Goal: Task Accomplishment & Management: Manage account settings

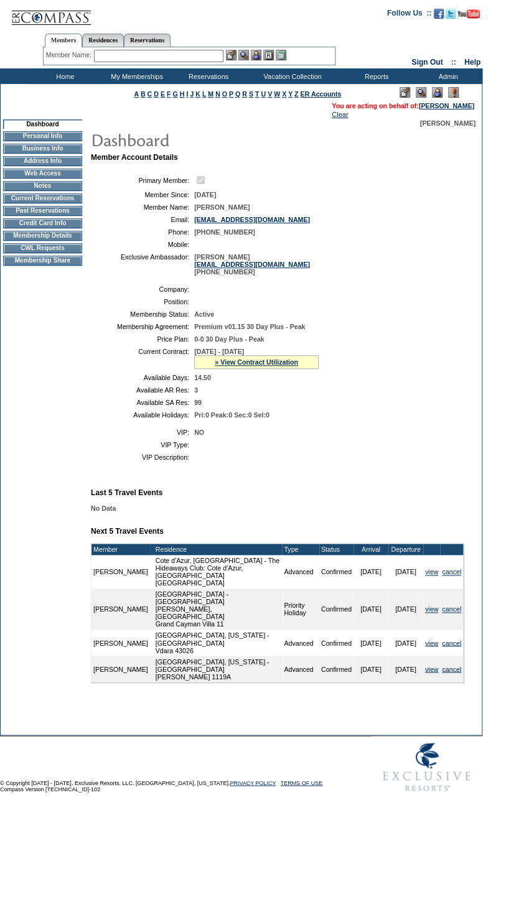
click at [276, 366] on div "» View Contract Utilization" at bounding box center [256, 362] width 124 height 14
click at [275, 366] on link "» View Contract Utilization" at bounding box center [256, 361] width 83 height 7
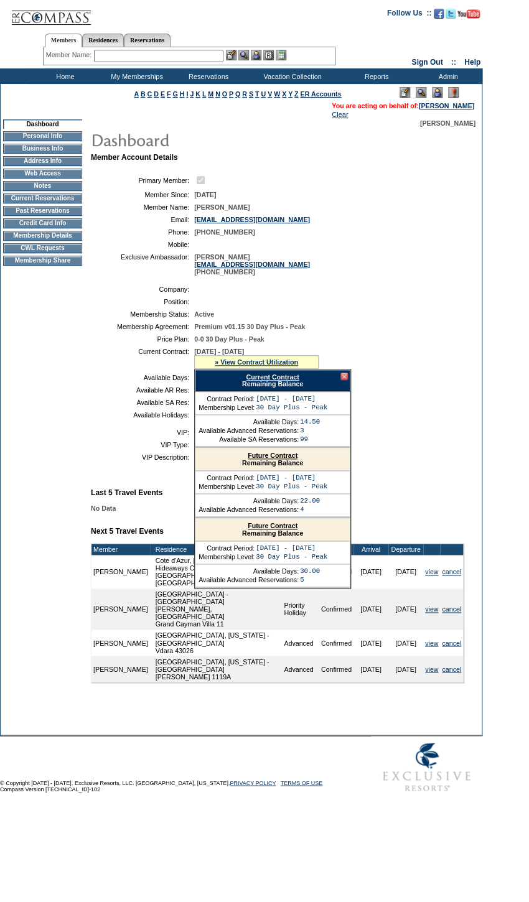
click at [295, 390] on div "Current Contract Remaining Balance" at bounding box center [273, 381] width 156 height 22
click at [295, 381] on link "Current Contract" at bounding box center [272, 376] width 53 height 7
click at [287, 381] on link "Current Contract" at bounding box center [272, 376] width 53 height 7
click at [343, 380] on div at bounding box center [343, 376] width 7 height 7
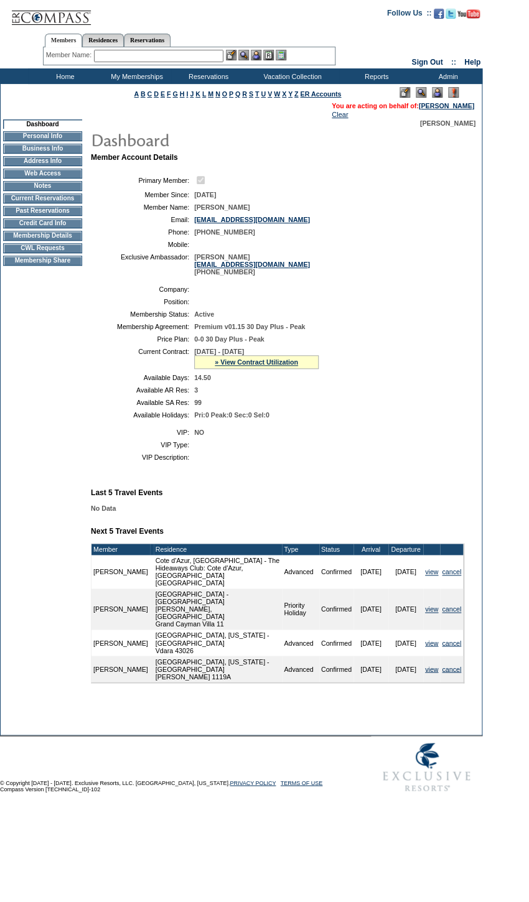
click at [286, 366] on div "» View Contract Utilization" at bounding box center [256, 362] width 124 height 14
click at [289, 366] on link "» View Contract Utilization" at bounding box center [256, 361] width 83 height 7
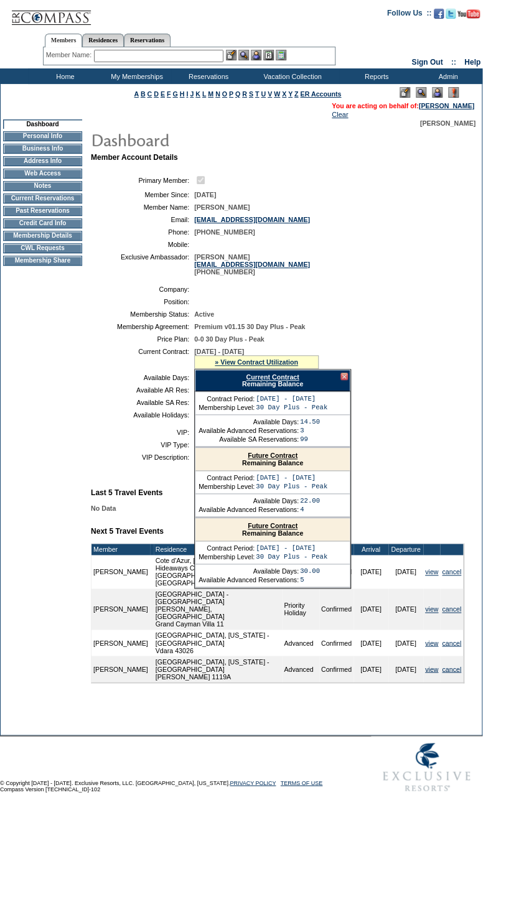
click at [343, 380] on div at bounding box center [343, 376] width 7 height 7
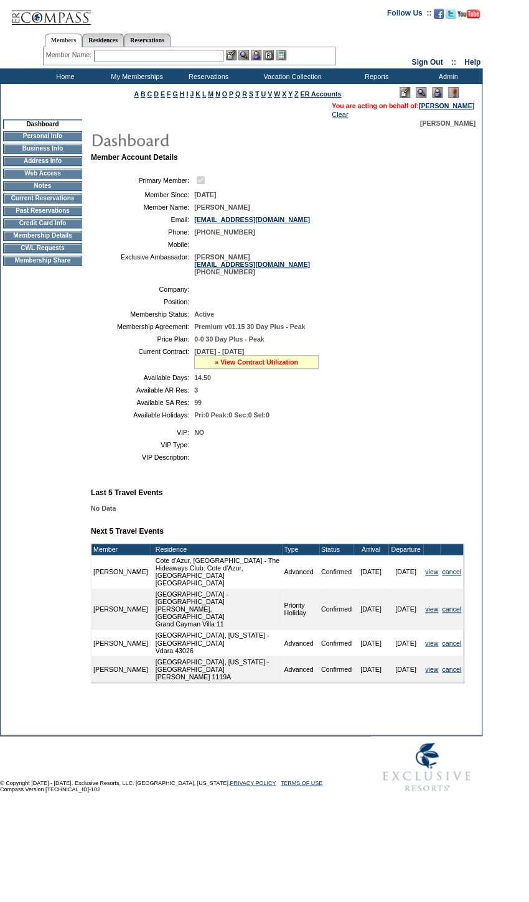
click at [269, 366] on link "» View Contract Utilization" at bounding box center [256, 361] width 83 height 7
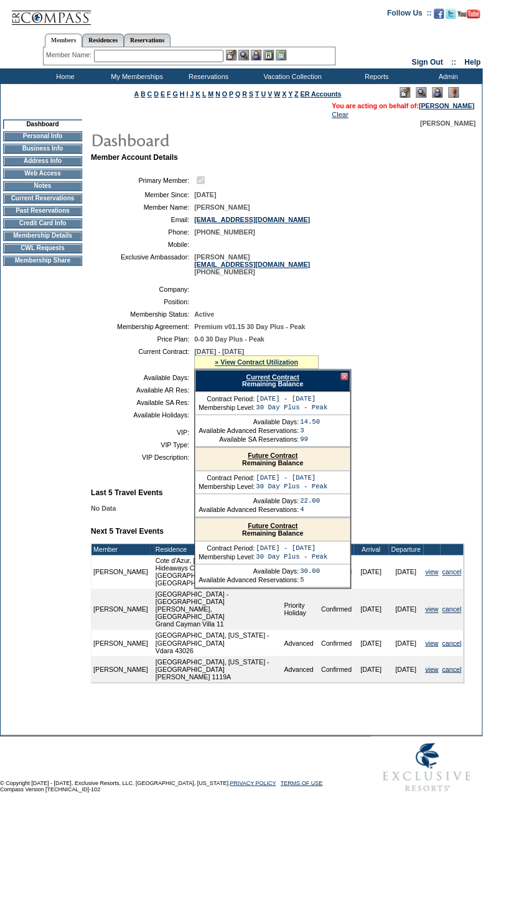
click at [284, 381] on link "Current Contract" at bounding box center [272, 376] width 53 height 7
click at [60, 493] on td "Dashboard Personal Info Business Info Address Info Web Access Notes Current Res…" at bounding box center [43, 423] width 84 height 608
click at [342, 380] on div at bounding box center [343, 376] width 7 height 7
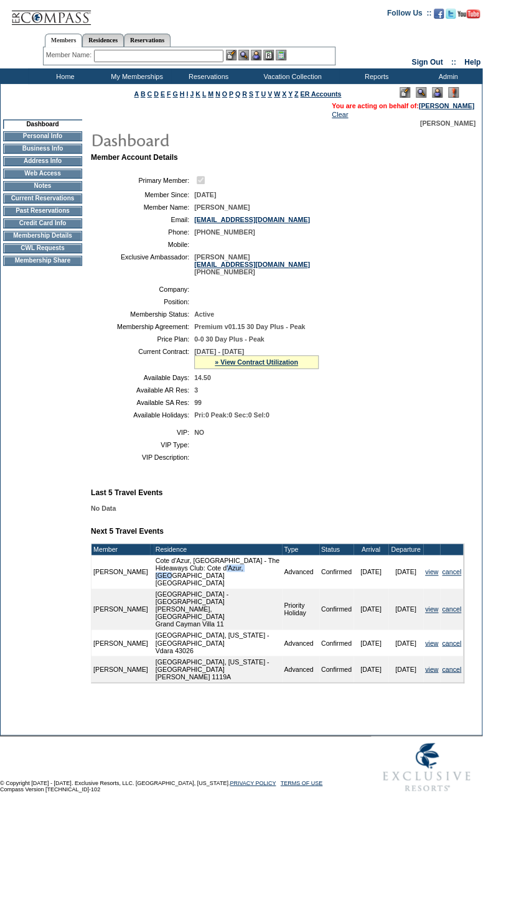
drag, startPoint x: 156, startPoint y: 589, endPoint x: 194, endPoint y: 591, distance: 37.4
click at [194, 589] on td "Cote d'Azur, France - The Hideaways Club: Cote d'Azur, France Villa la Colline" at bounding box center [218, 572] width 129 height 34
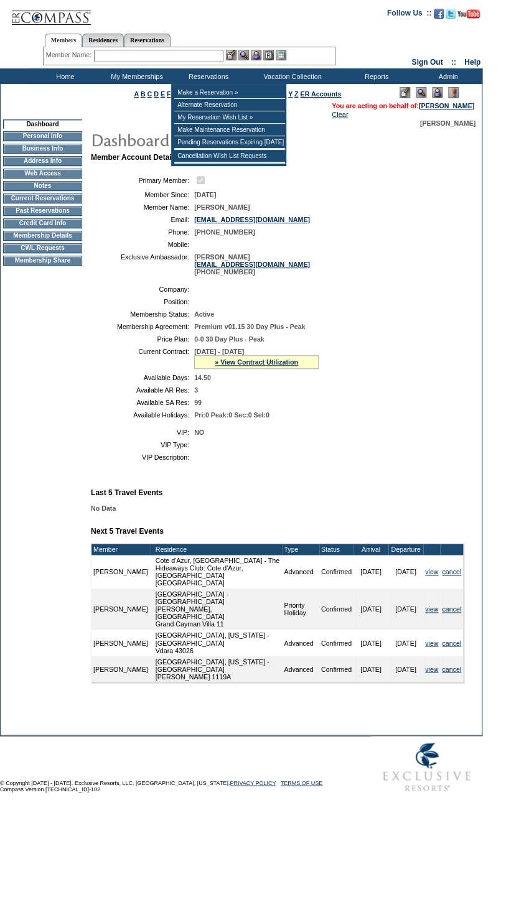
click at [192, 50] on input "text" at bounding box center [158, 56] width 129 height 12
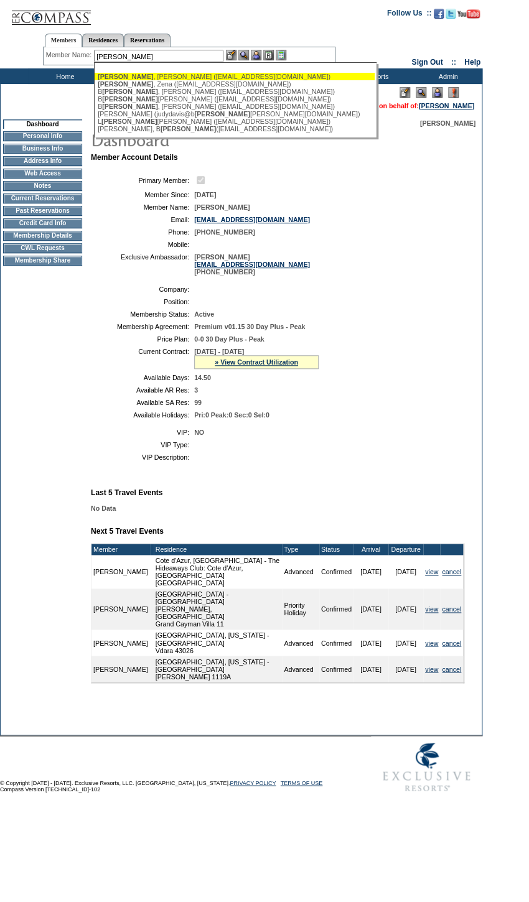
click at [197, 78] on div "Aird , Carlton v. (cva2@aol.com)" at bounding box center [235, 76] width 274 height 7
type input "Aird, Carlton v. (cva2@aol.com)"
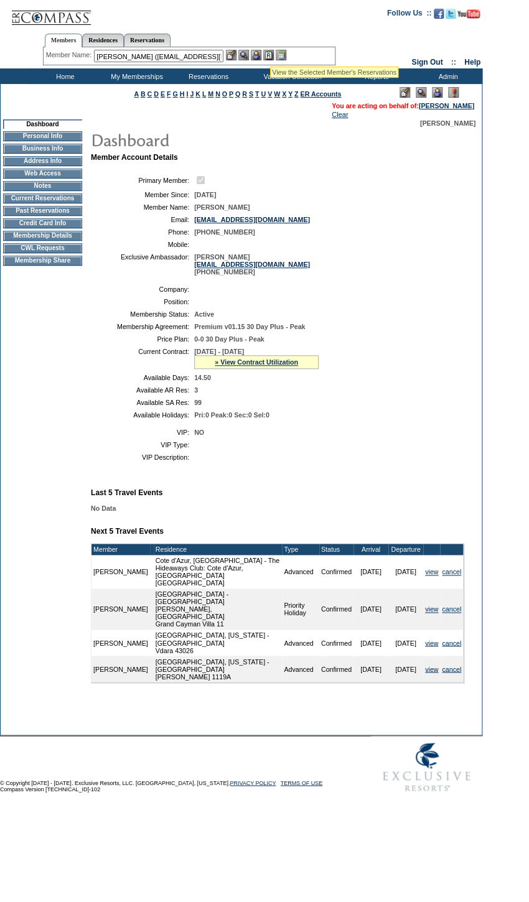
click at [253, 54] on div at bounding box center [256, 55] width 60 height 11
click at [255, 55] on img at bounding box center [256, 55] width 11 height 11
click at [248, 52] on img at bounding box center [243, 55] width 11 height 11
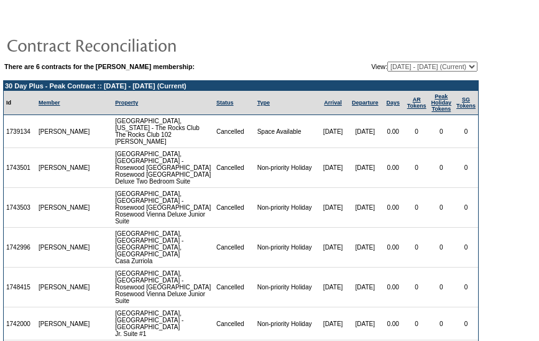
scroll to position [145, 0]
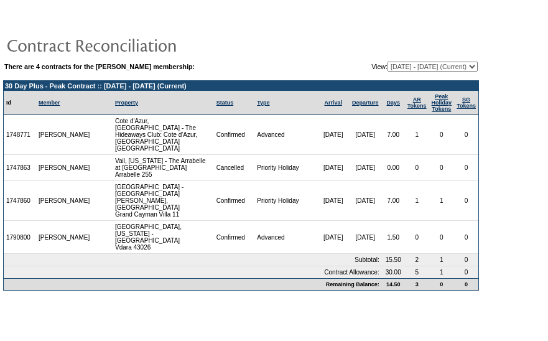
click at [214, 110] on td "Status" at bounding box center [234, 103] width 41 height 24
click at [217, 105] on link "Status" at bounding box center [225, 103] width 17 height 6
